Goal: Task Accomplishment & Management: Use online tool/utility

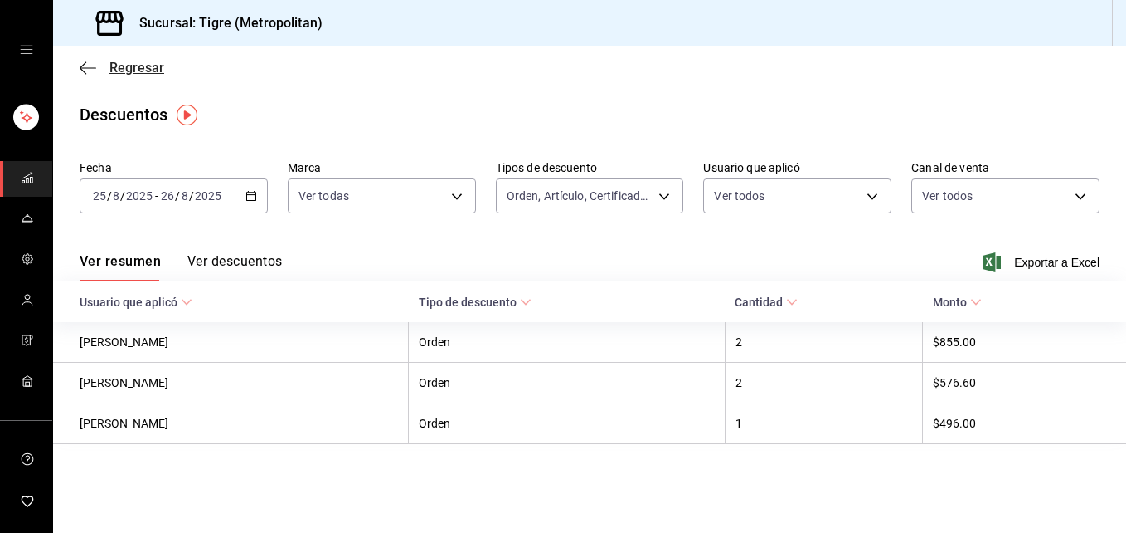
click at [90, 65] on icon "button" at bounding box center [88, 68] width 17 height 15
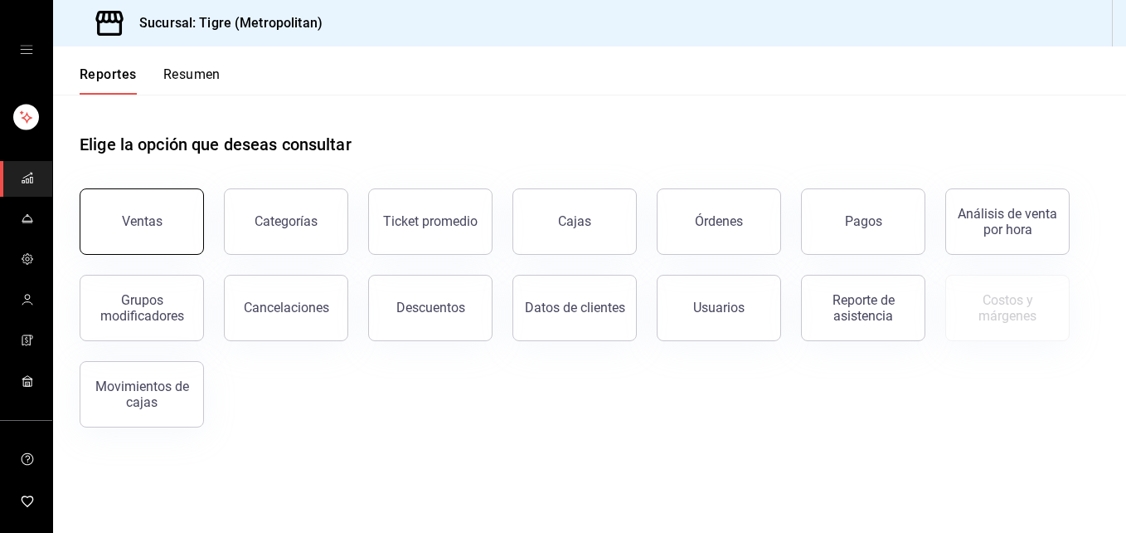
click at [148, 237] on button "Ventas" at bounding box center [142, 221] width 124 height 66
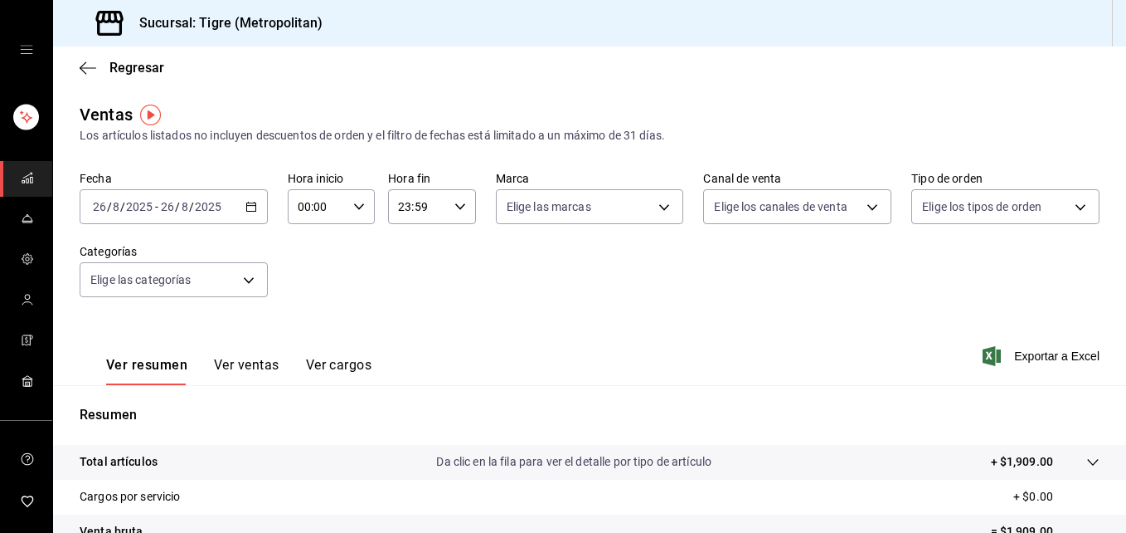
click at [21, 186] on span "mailbox folders" at bounding box center [27, 179] width 13 height 22
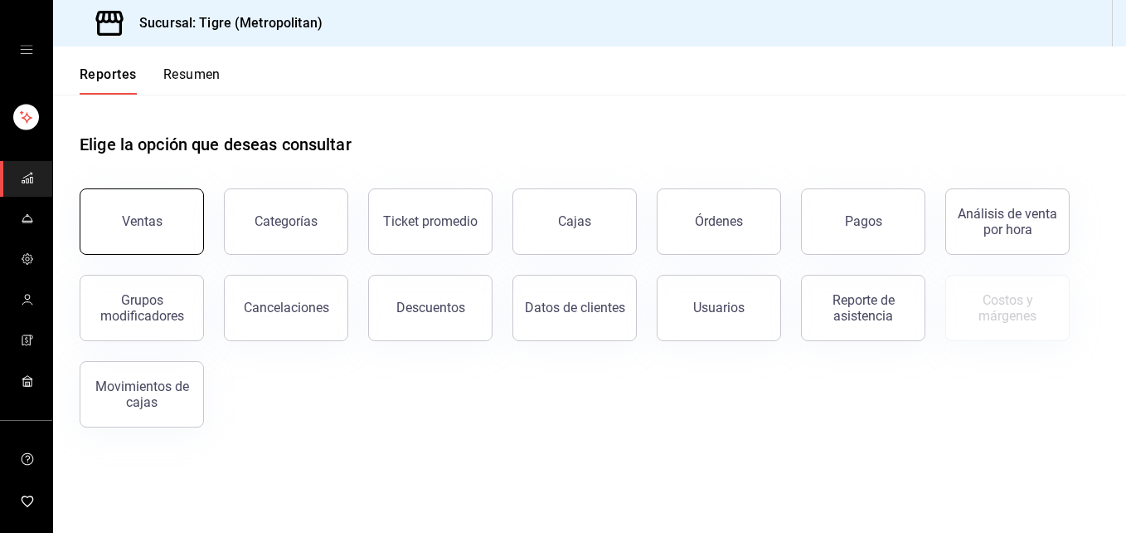
click at [136, 206] on button "Ventas" at bounding box center [142, 221] width 124 height 66
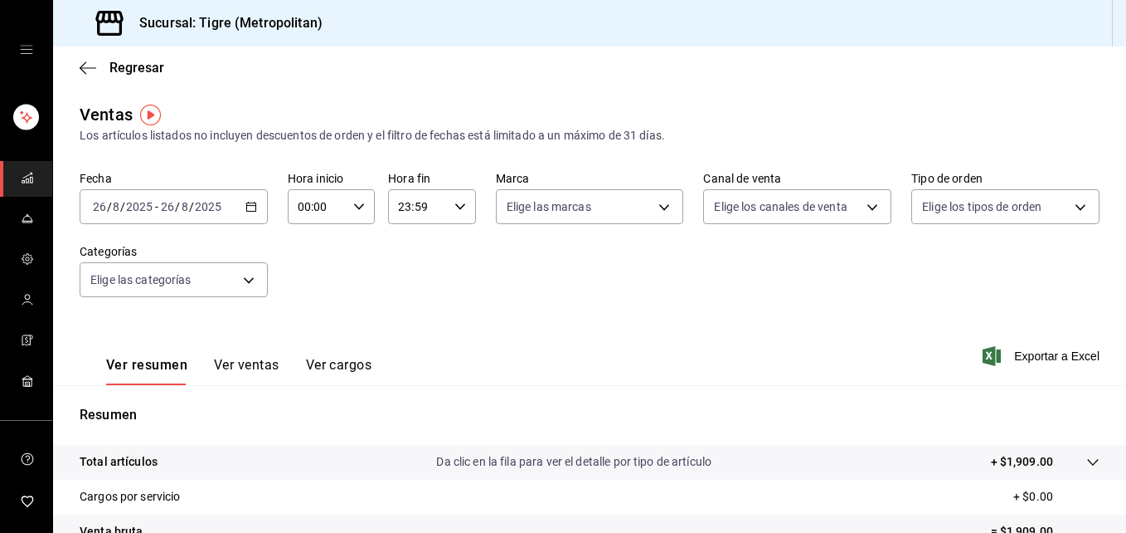
click at [246, 206] on \(Stroke\) "button" at bounding box center [250, 205] width 9 height 1
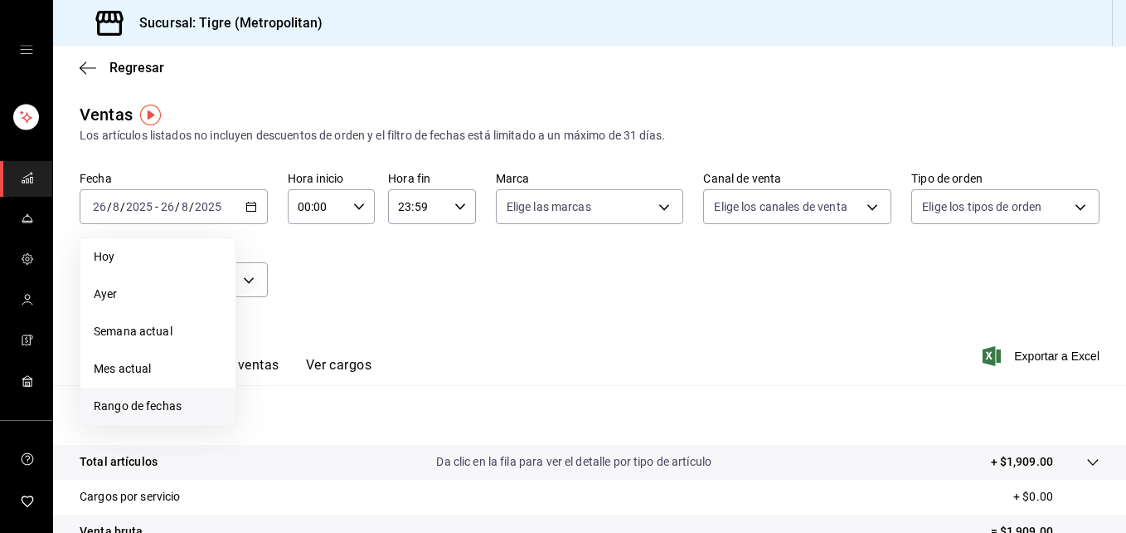
click at [168, 415] on li "Rango de fechas" at bounding box center [157, 405] width 155 height 37
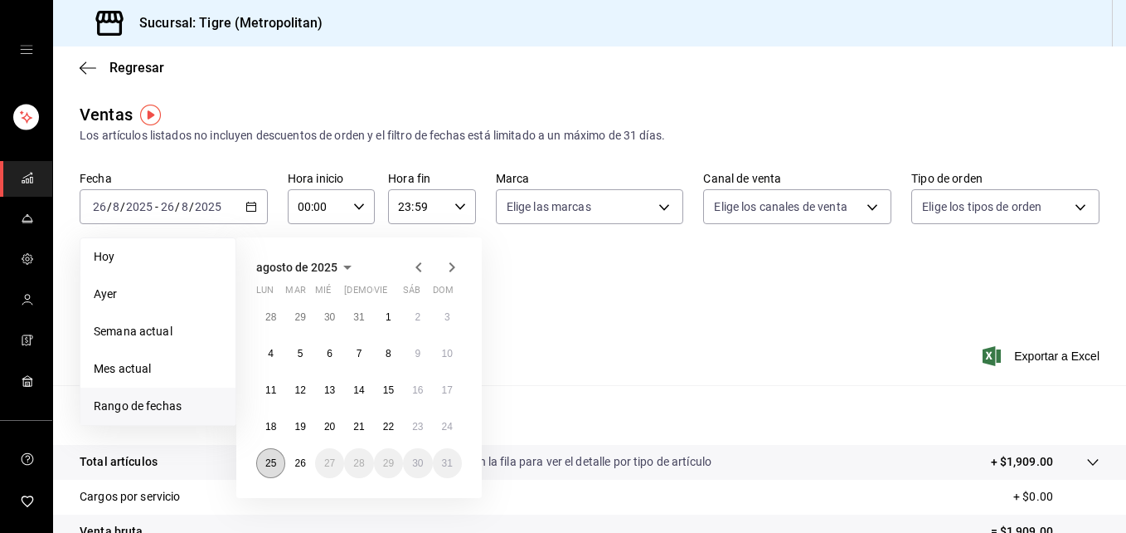
click at [270, 471] on button "25" at bounding box center [270, 463] width 29 height 30
click at [297, 464] on abbr "26" at bounding box center [299, 463] width 11 height 12
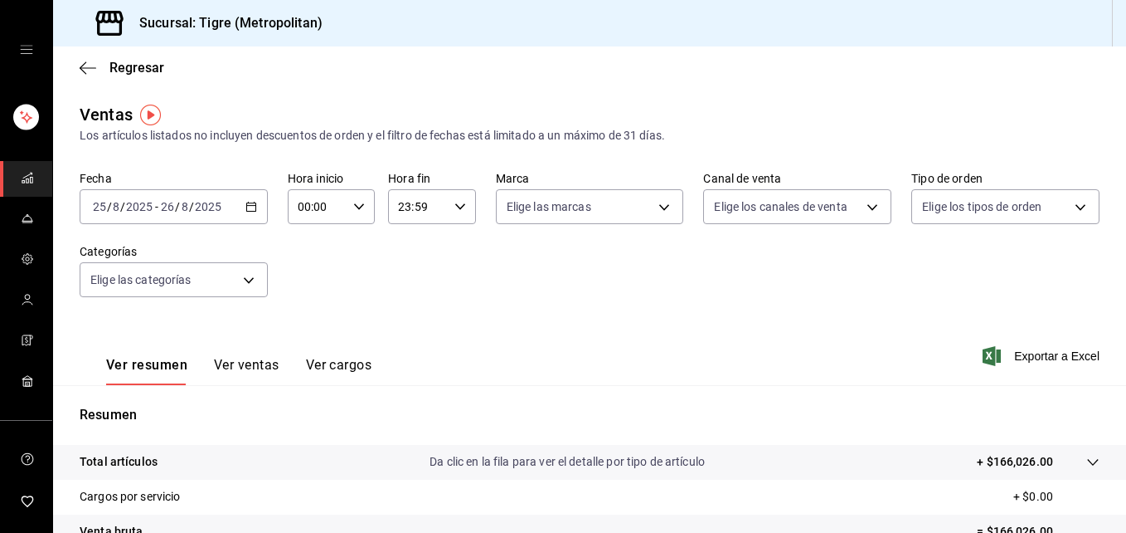
click at [303, 208] on input "00:00" at bounding box center [317, 206] width 59 height 33
click at [307, 201] on input "00:00" at bounding box center [317, 206] width 59 height 33
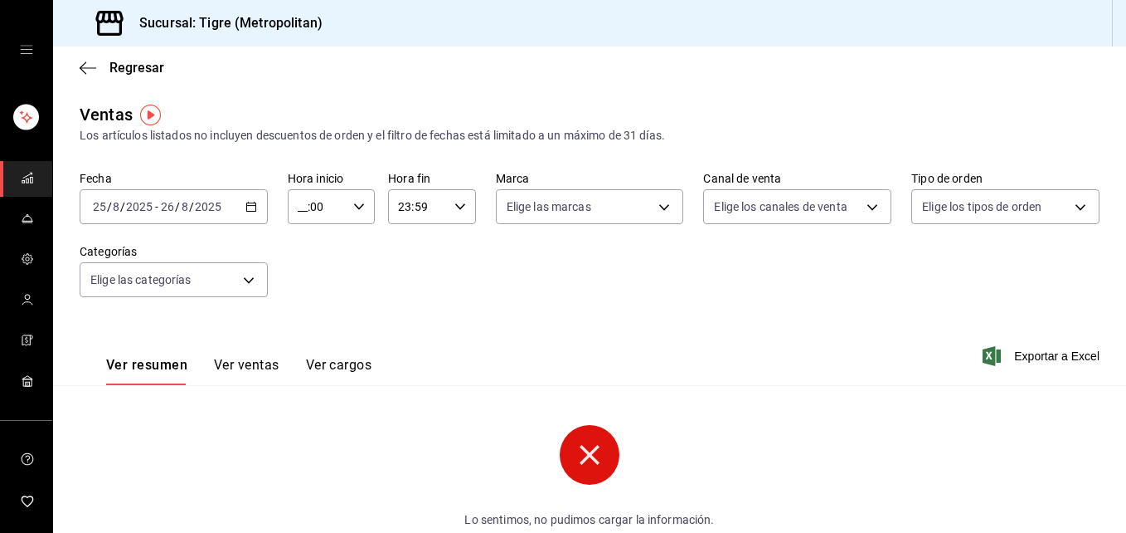
click at [356, 206] on icon "button" at bounding box center [359, 207] width 12 height 12
click at [309, 294] on span "05" at bounding box center [307, 297] width 17 height 13
type input "05:00"
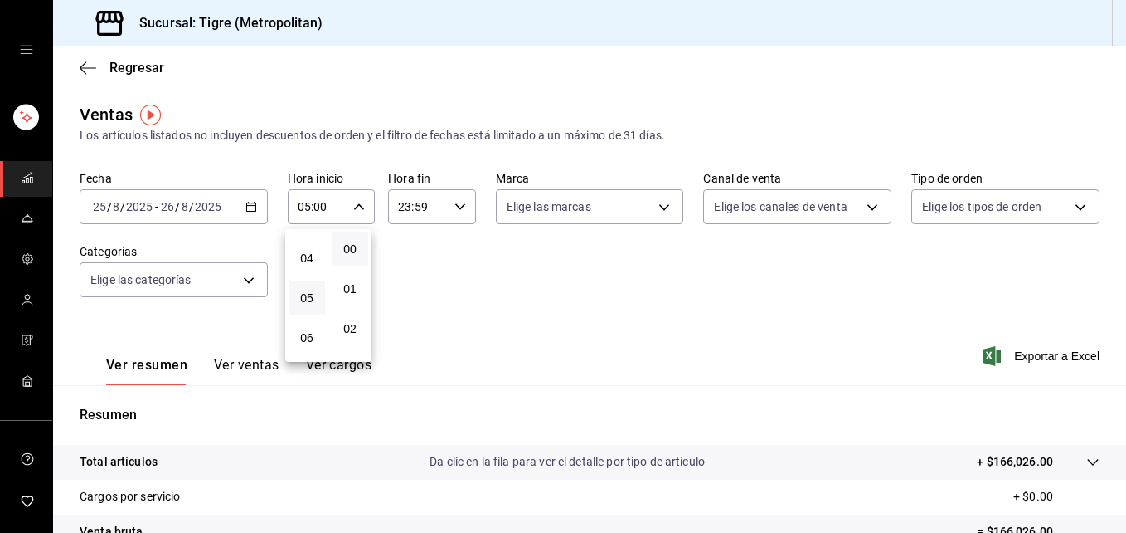
click at [454, 209] on div at bounding box center [563, 266] width 1126 height 533
click at [457, 204] on icon "button" at bounding box center [461, 207] width 12 height 12
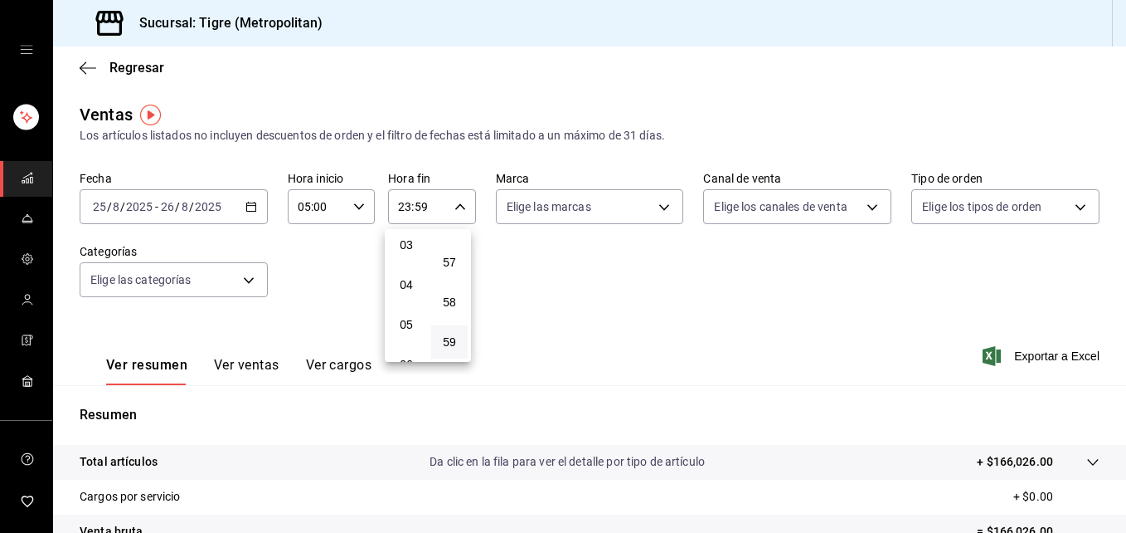
scroll to position [123, 0]
click at [409, 289] on span "04" at bounding box center [406, 285] width 17 height 13
type input "04:59"
click at [658, 206] on div at bounding box center [563, 266] width 1126 height 533
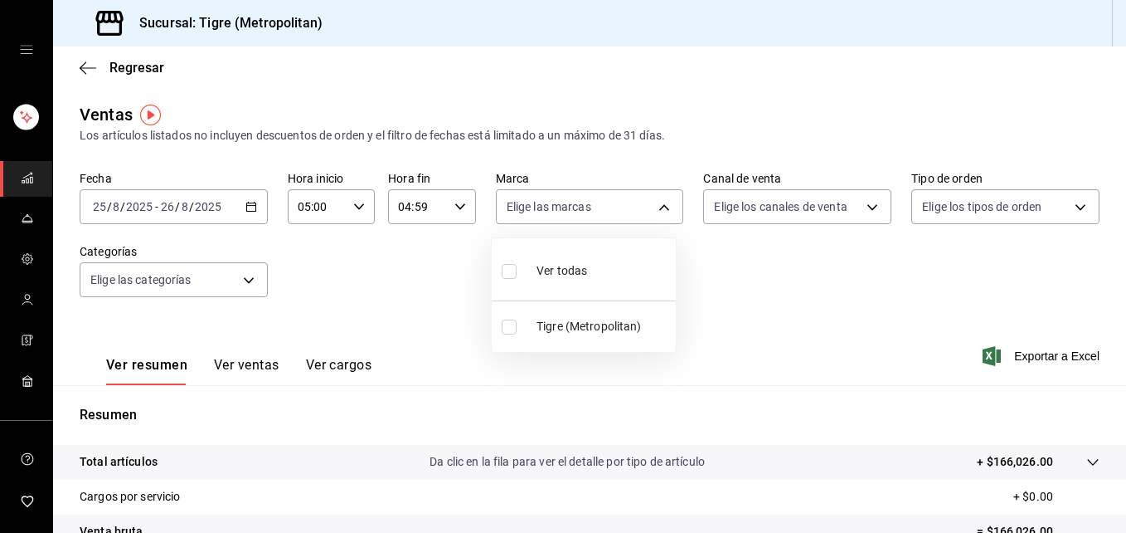
click at [658, 206] on body "Sucursal: Tigre (Metropolitan) Regresar Ventas Los artículos listados no incluy…" at bounding box center [563, 266] width 1126 height 533
click at [512, 271] on input "checkbox" at bounding box center [509, 271] width 15 height 15
checkbox input "true"
type input "d2a20516-989b-40fe-838d-c8b0b31ef0ff"
checkbox input "true"
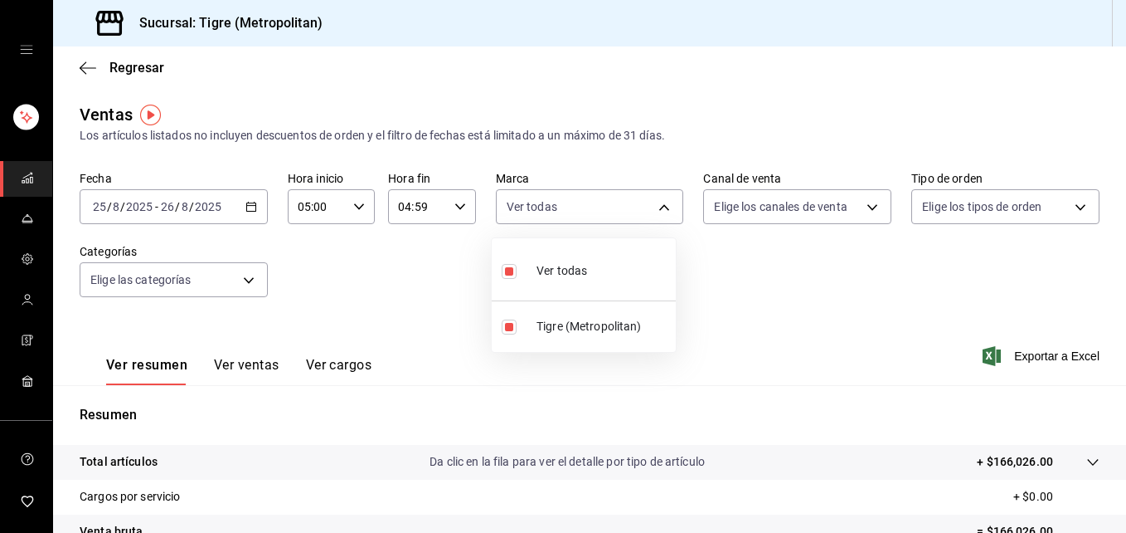
click at [865, 210] on div at bounding box center [563, 266] width 1126 height 533
click at [861, 200] on body "Sucursal: Tigre (Metropolitan) Regresar Ventas Los artículos listados no incluy…" at bounding box center [563, 266] width 1126 height 533
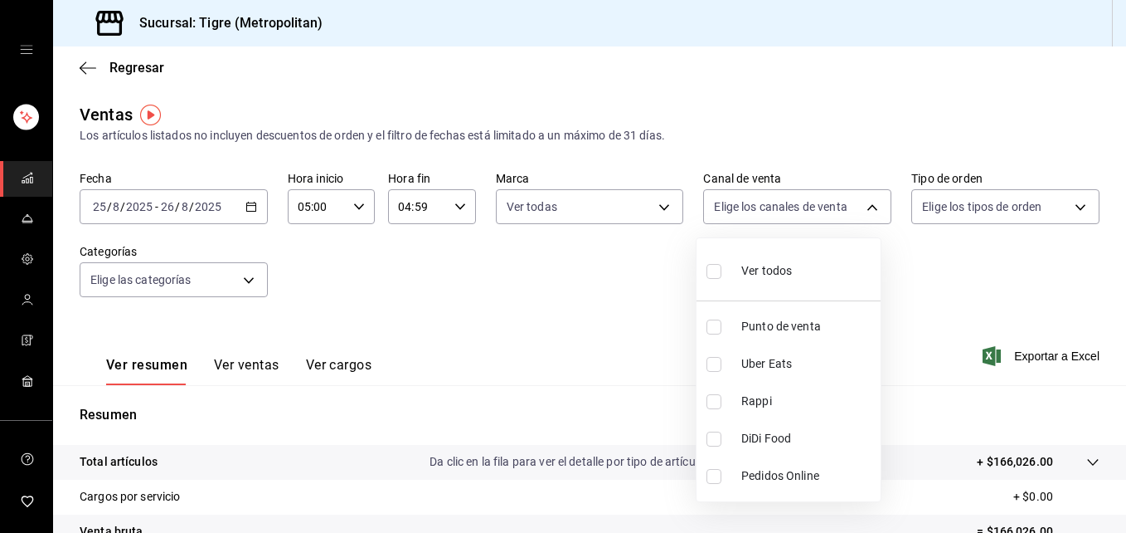
click at [712, 270] on input "checkbox" at bounding box center [714, 271] width 15 height 15
checkbox input "true"
type input "PARROT,UBER_EATS,RAPPI,DIDI_FOOD,ONLINE"
checkbox input "true"
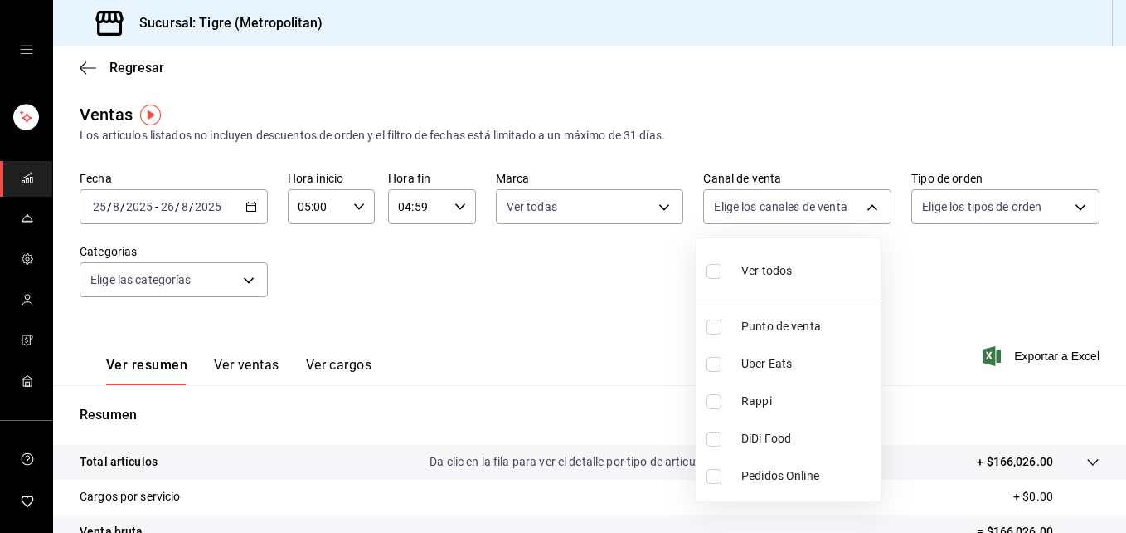
checkbox input "true"
click at [1067, 201] on div at bounding box center [563, 266] width 1126 height 533
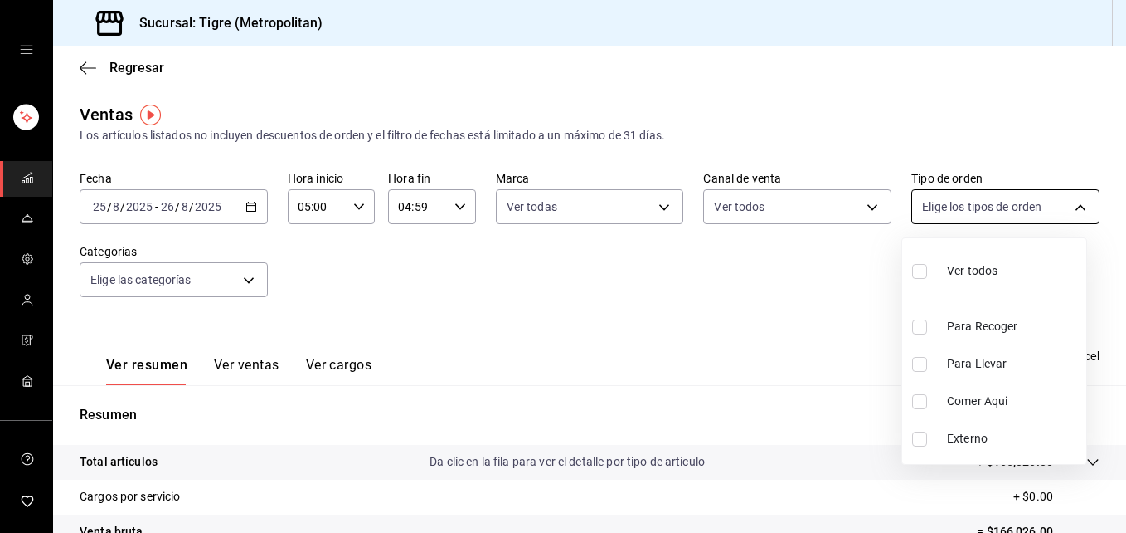
click at [1067, 204] on body "Sucursal: Tigre (Metropolitan) Regresar Ventas Los artículos listados no incluy…" at bounding box center [563, 266] width 1126 height 533
click at [1067, 204] on div at bounding box center [563, 266] width 1126 height 533
click at [1067, 204] on body "Sucursal: Tigre (Metropolitan) Regresar Ventas Los artículos listados no incluy…" at bounding box center [563, 266] width 1126 height 533
click at [922, 270] on input "checkbox" at bounding box center [919, 271] width 15 height 15
checkbox input "true"
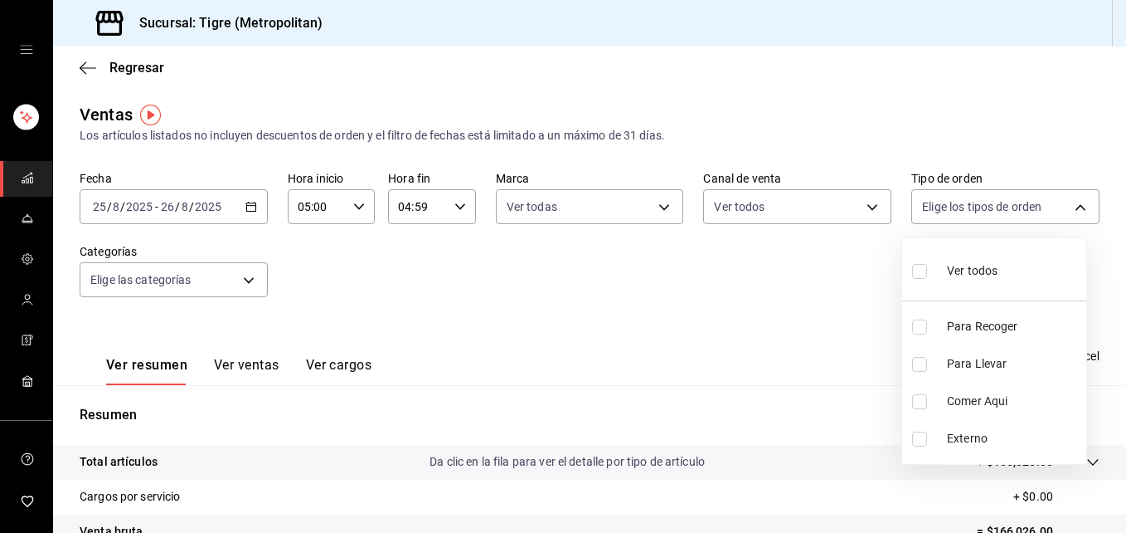
type input "f7df4de8-9964-48c4-9e53-dd040d652eda,4cfece08-abf2-465c-953c-59dc98a97bb2,5a16a…"
checkbox input "true"
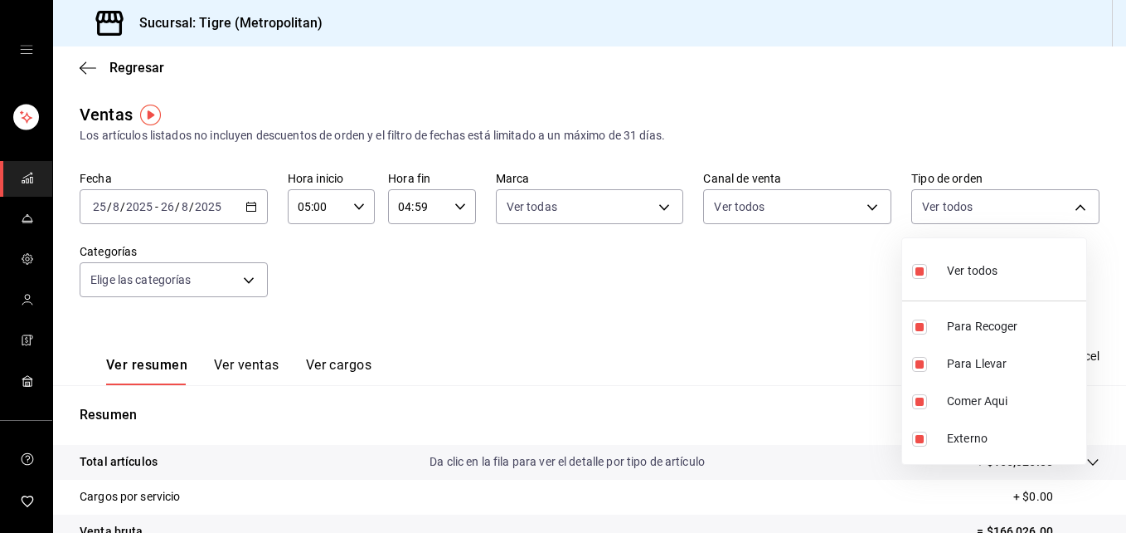
click at [250, 283] on div at bounding box center [563, 266] width 1126 height 533
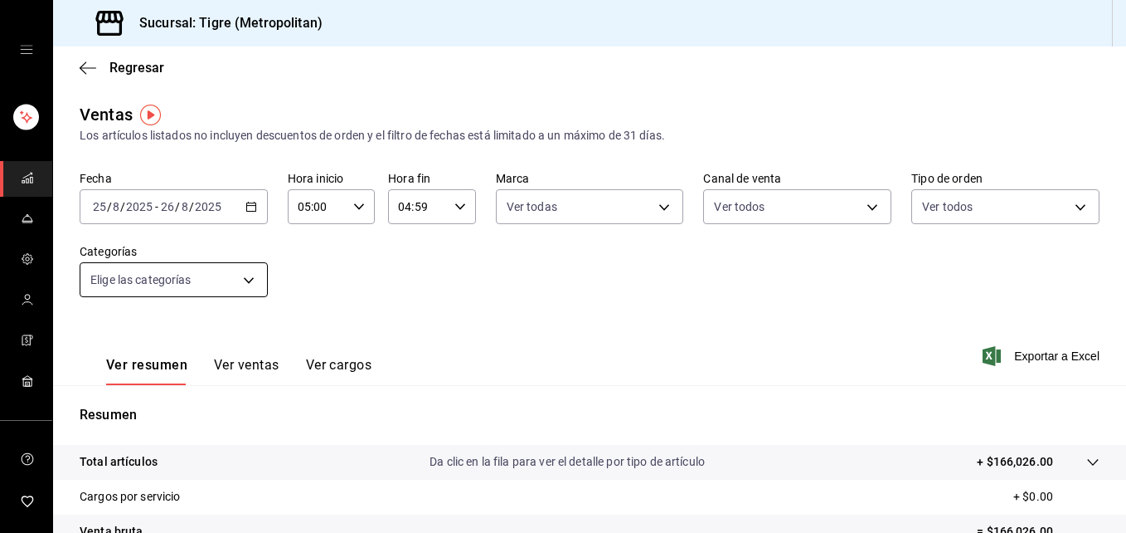
click at [246, 281] on body "Sucursal: Tigre (Metropolitan) Regresar Ventas Los artículos listados no incluy…" at bounding box center [563, 266] width 1126 height 533
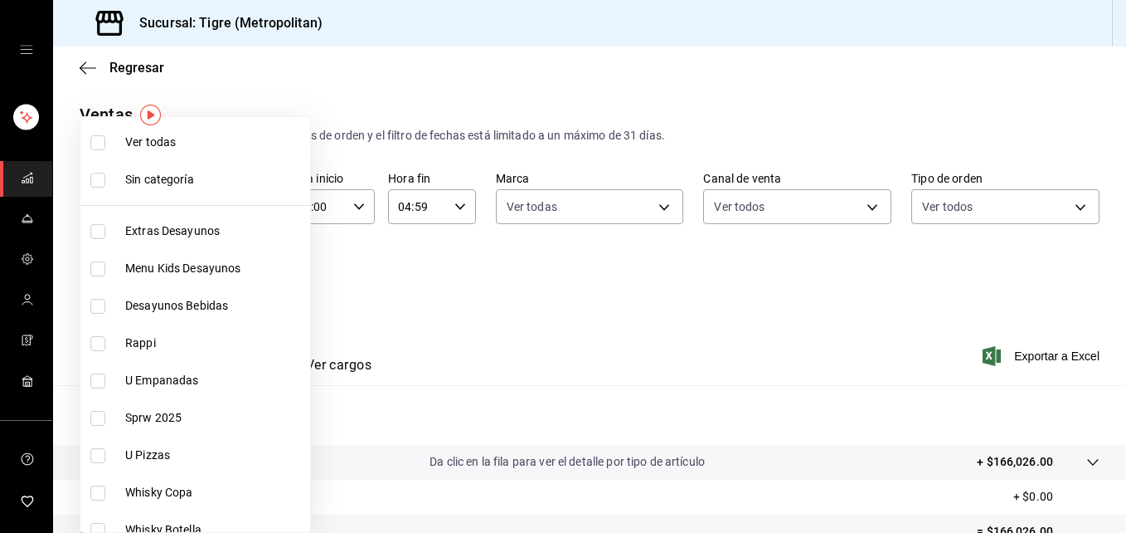
click at [95, 133] on li "Ver todas" at bounding box center [195, 142] width 230 height 37
type input "95de3a49-3e71-4222-9a00-2b077991daeb,0ce31c32-a5a6-498b-be74-31ce48fb35ae,30be1…"
checkbox input "true"
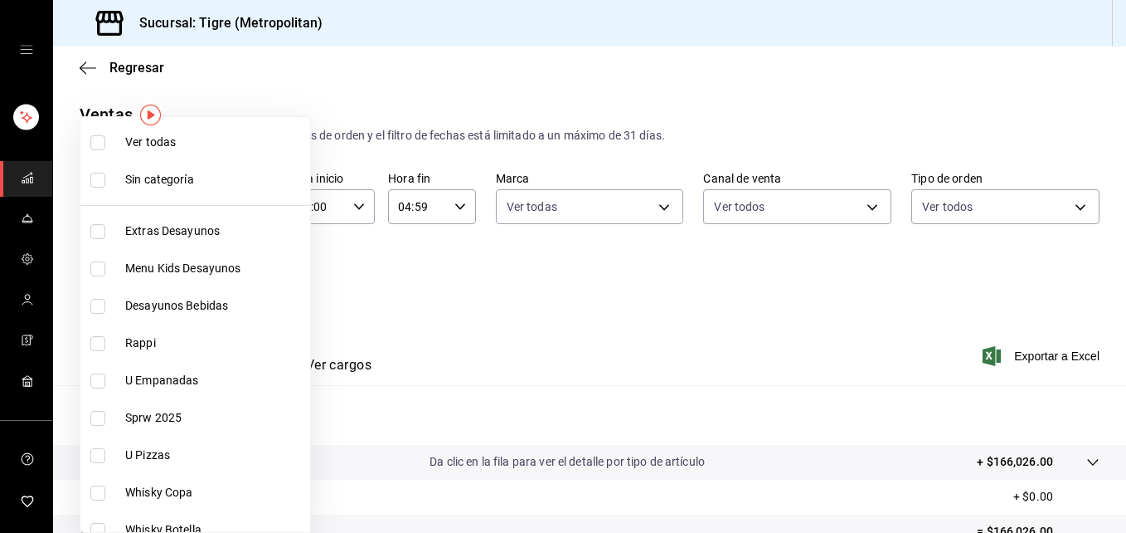
checkbox input "true"
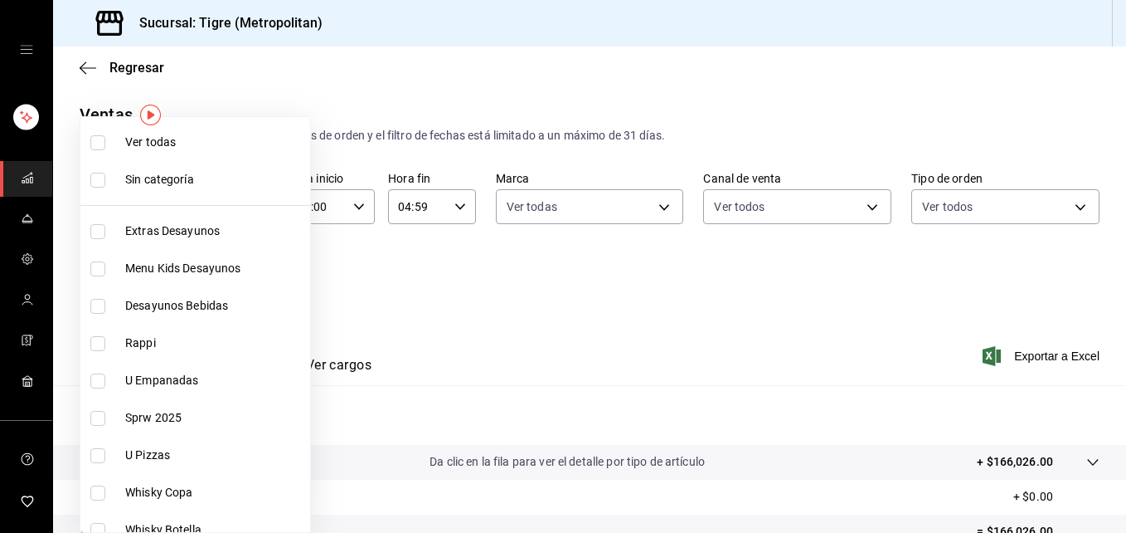
checkbox input "true"
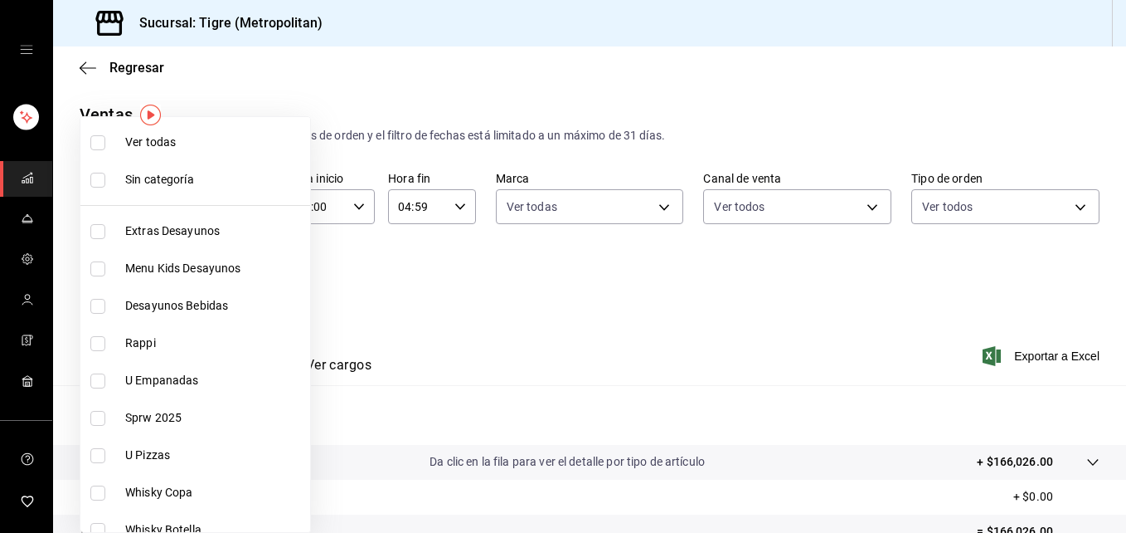
checkbox input "true"
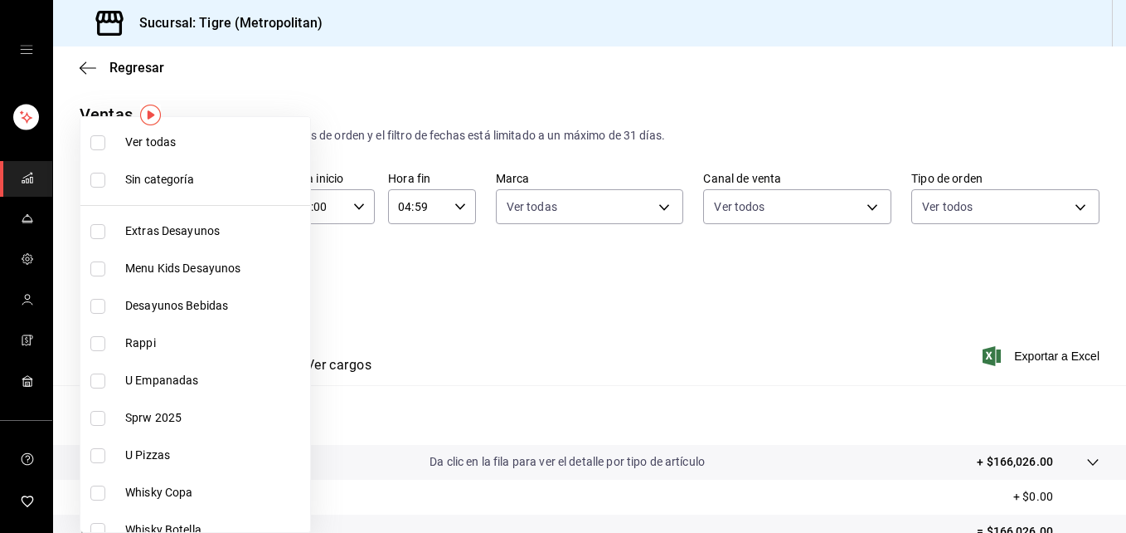
checkbox input "true"
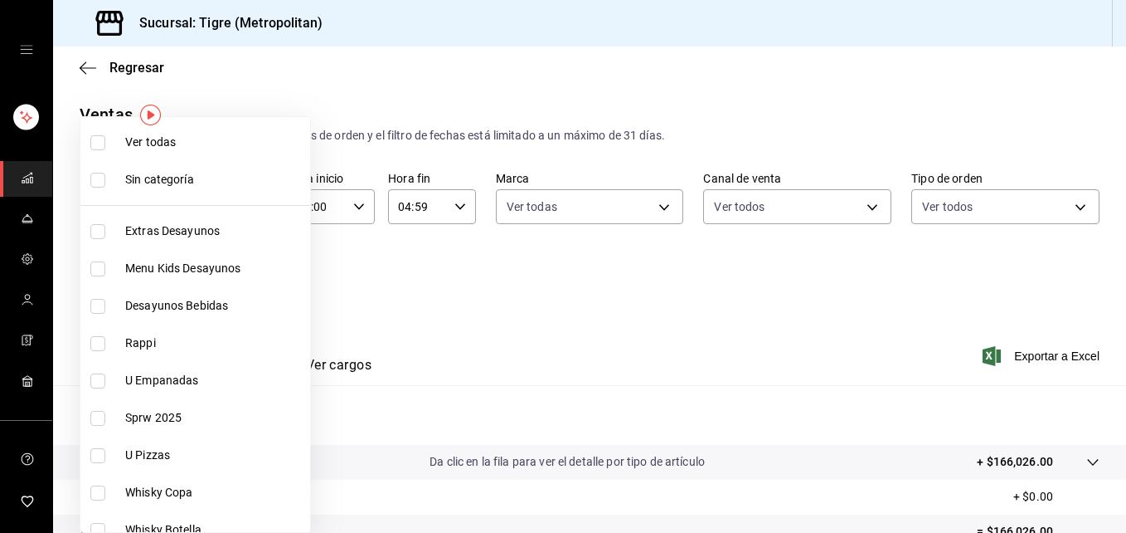
checkbox input "true"
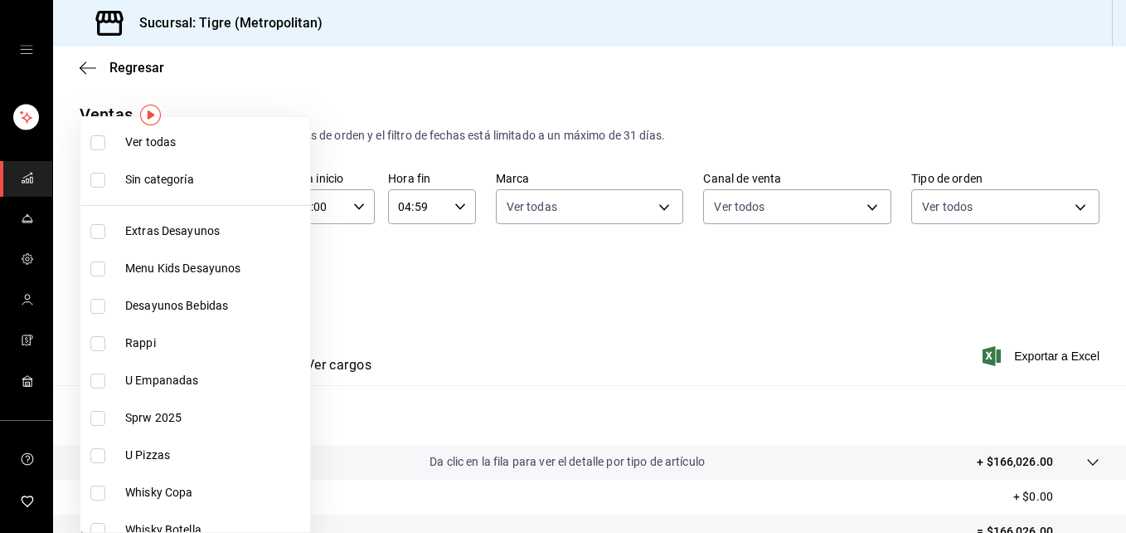
checkbox input "true"
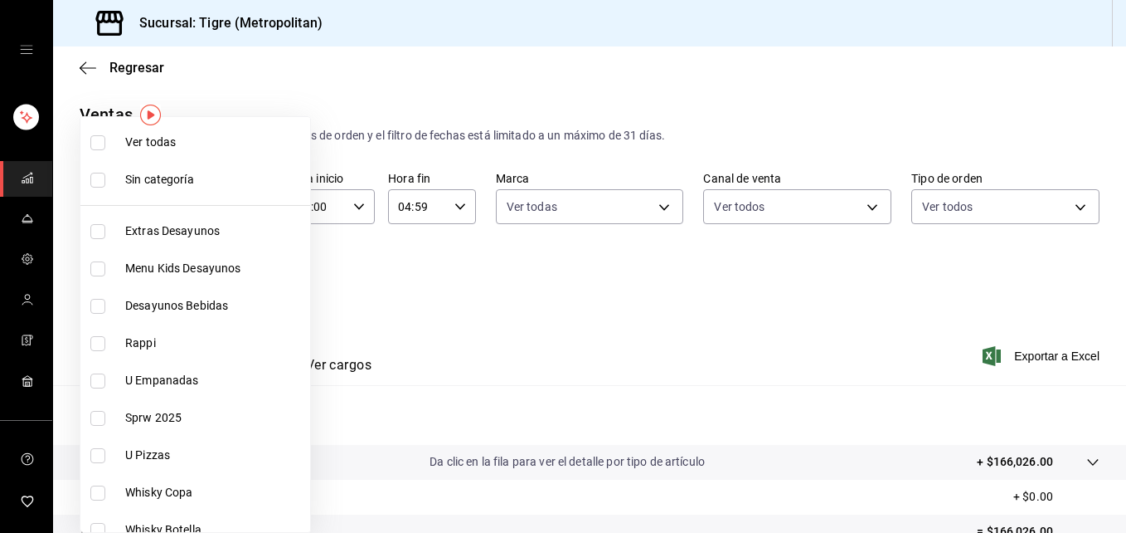
checkbox input "true"
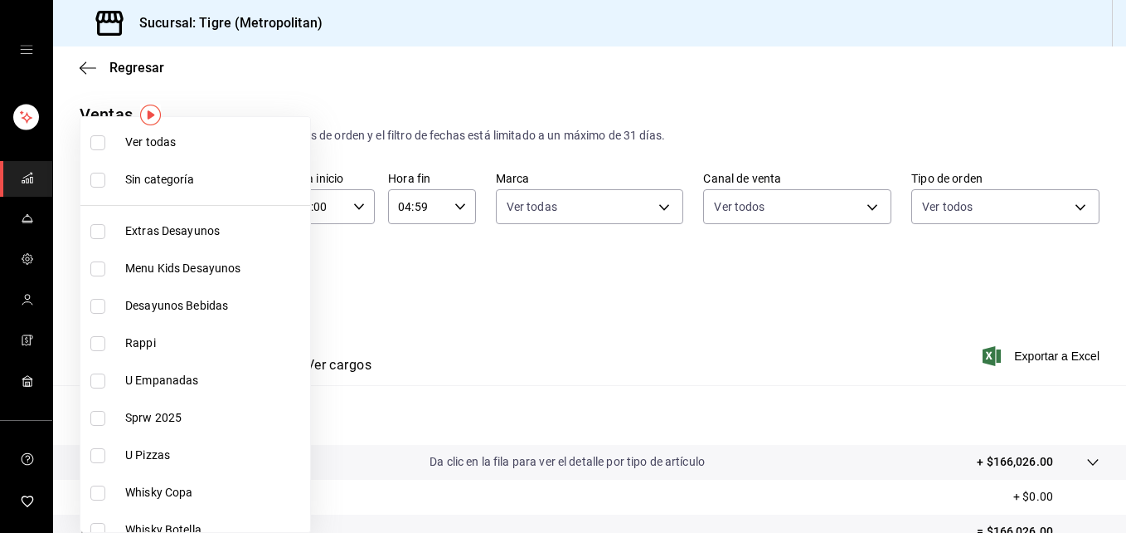
checkbox input "true"
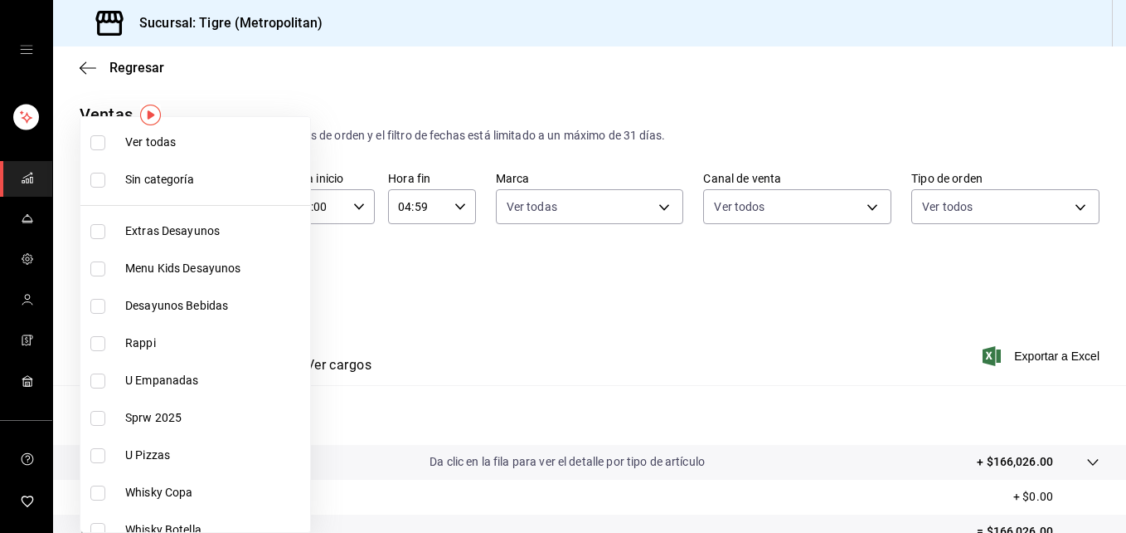
checkbox input "true"
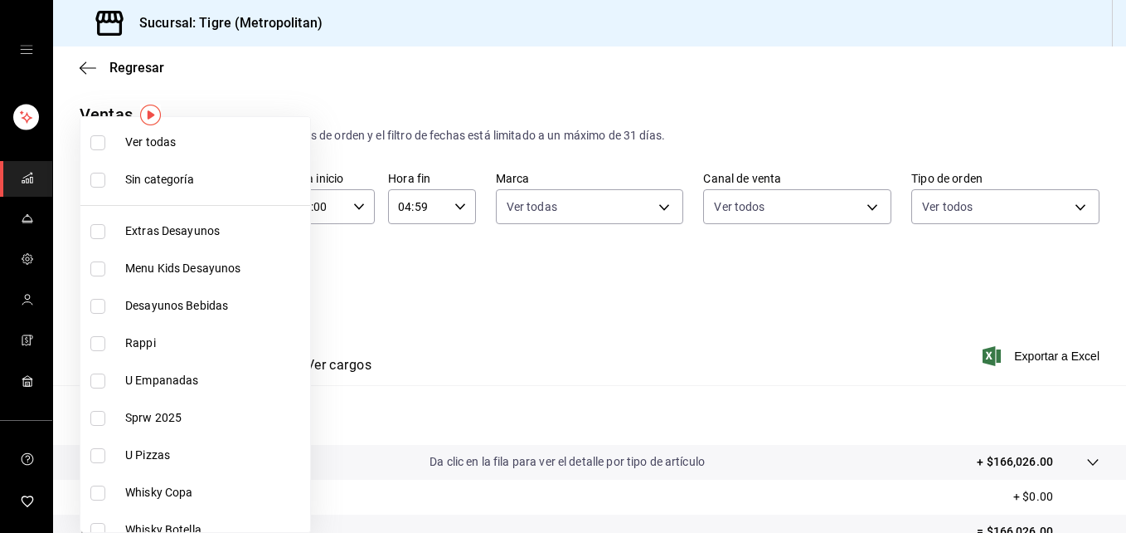
checkbox input "true"
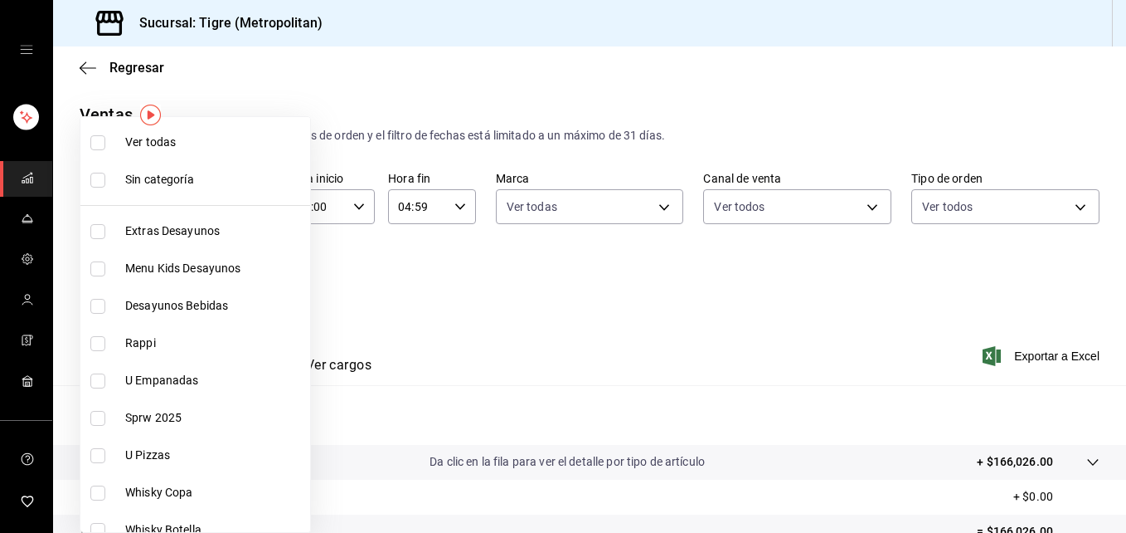
checkbox input "true"
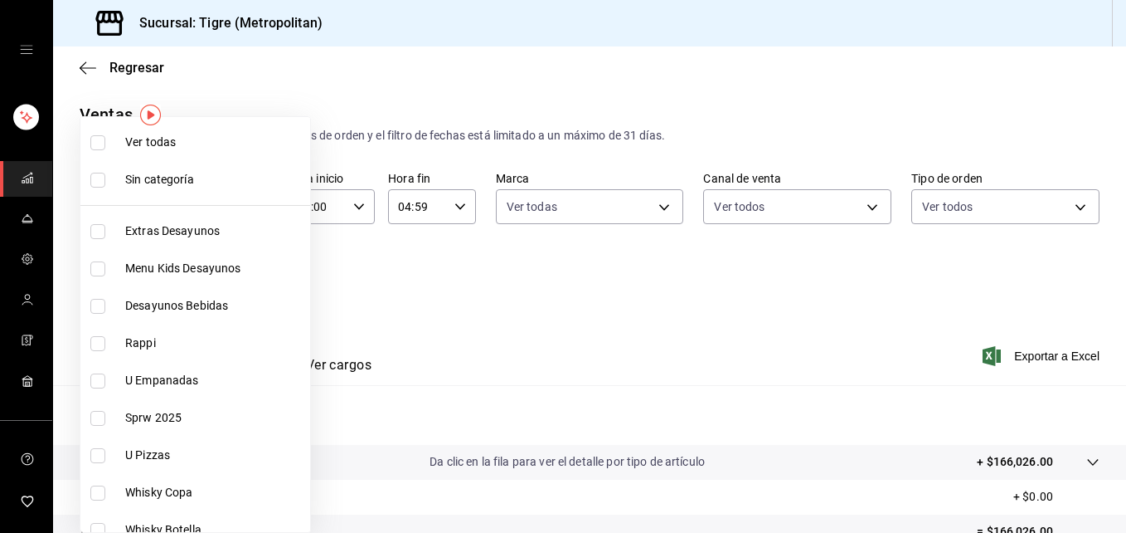
checkbox input "true"
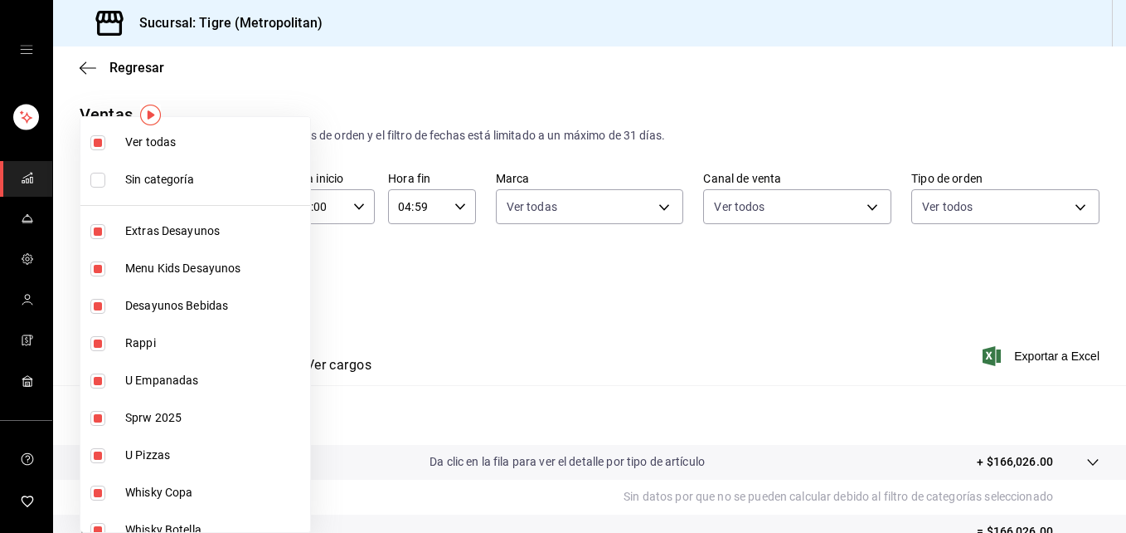
click at [381, 294] on div at bounding box center [563, 266] width 1126 height 533
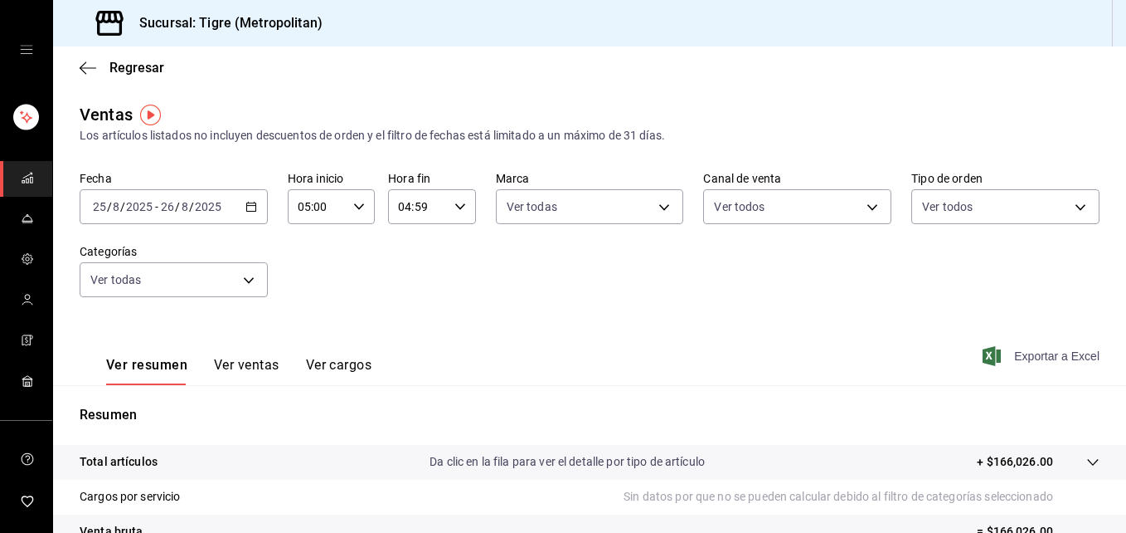
click at [1020, 353] on span "Exportar a Excel" at bounding box center [1043, 356] width 114 height 20
click at [1020, 353] on div "Exportar a Excel" at bounding box center [1043, 356] width 114 height 20
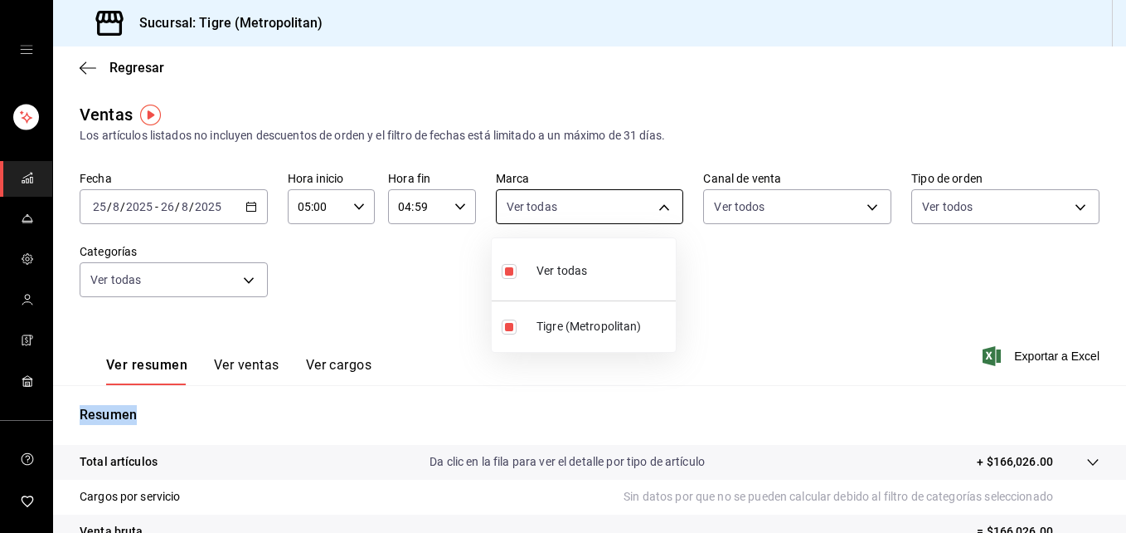
click at [664, 204] on body "Sucursal: Tigre (Metropolitan) Regresar Ventas Los artículos listados no incluy…" at bounding box center [563, 266] width 1126 height 533
click at [688, 241] on div at bounding box center [563, 266] width 1126 height 533
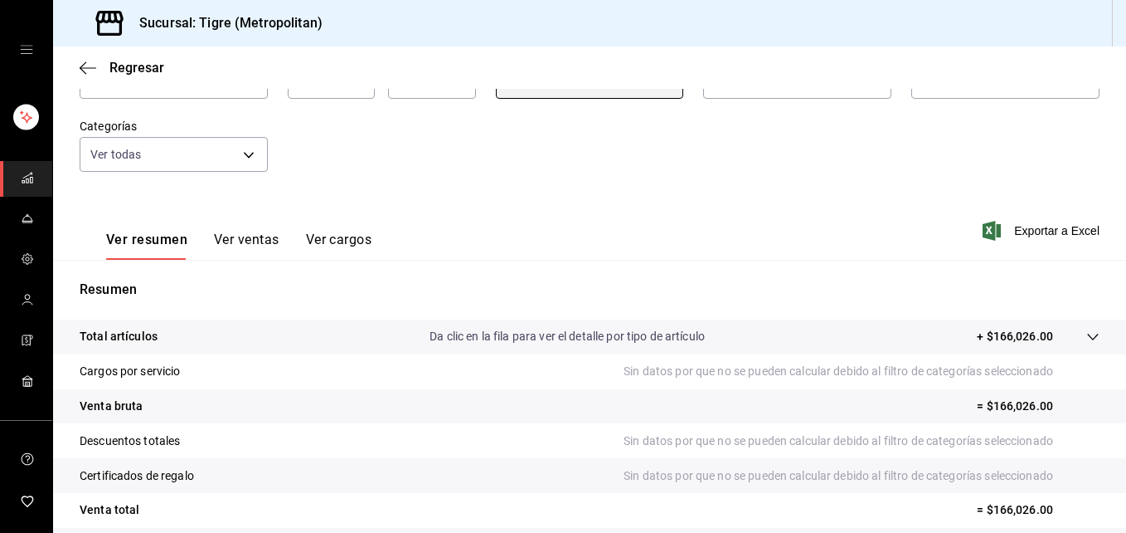
scroll to position [95, 0]
